Goal: Information Seeking & Learning: Check status

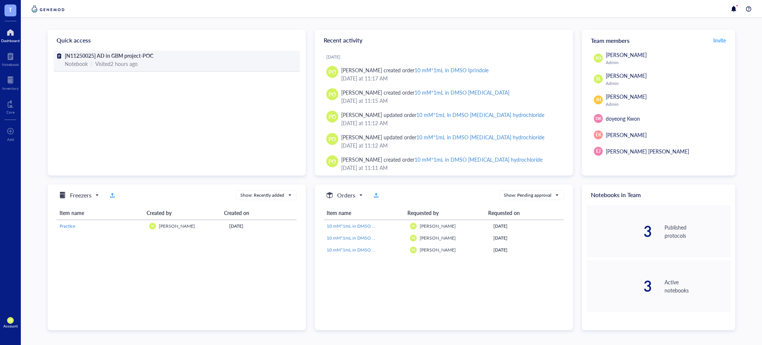
click at [115, 52] on span "[N11250025] AD in GBM project-POC" at bounding box center [109, 55] width 89 height 7
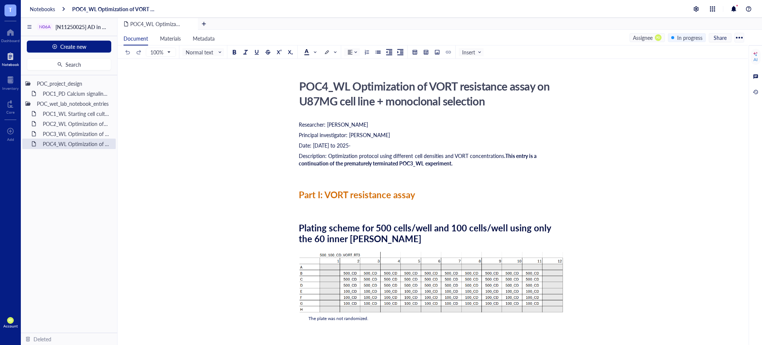
scroll to position [165, 0]
